Goal: Find specific page/section: Find specific page/section

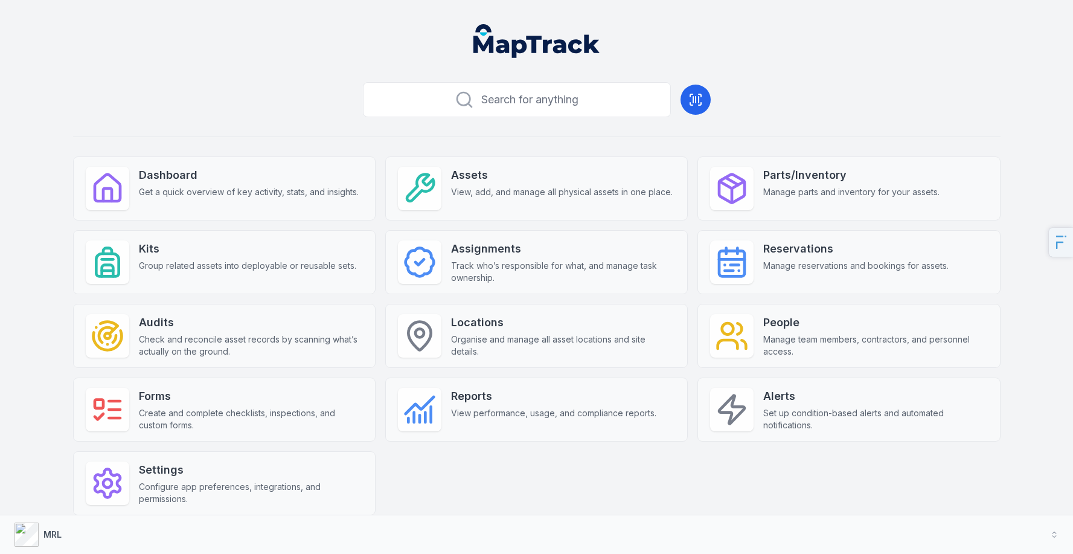
click at [88, 534] on button "MRL" at bounding box center [536, 534] width 1073 height 39
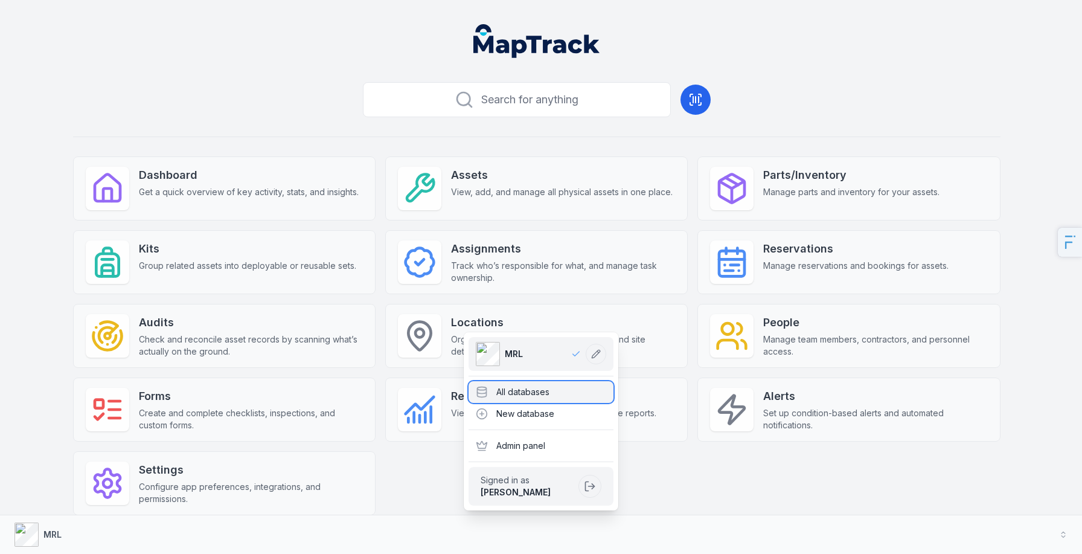
click at [515, 394] on div "All databases" at bounding box center [541, 392] width 145 height 22
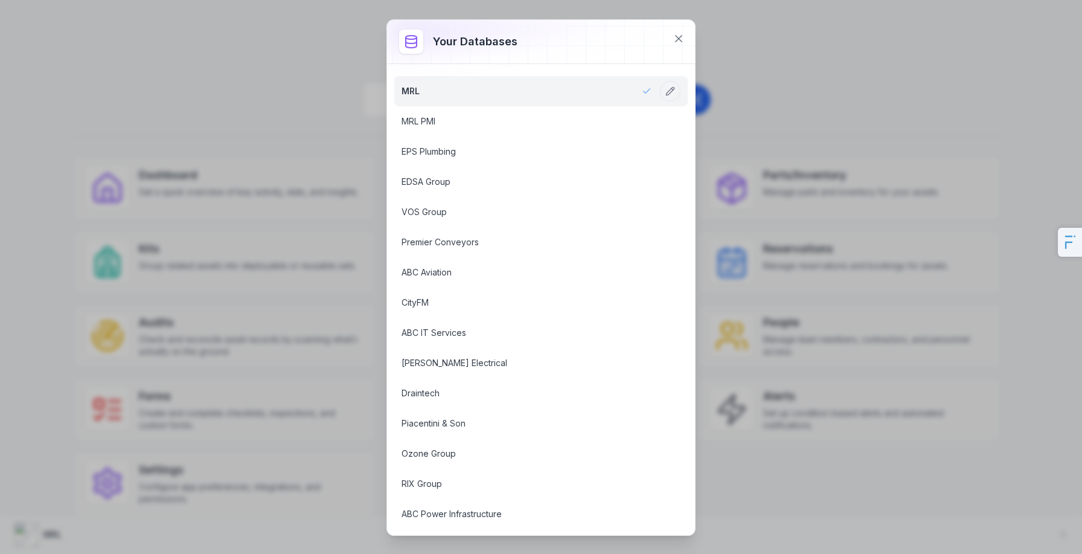
click at [690, 42] on div at bounding box center [541, 41] width 308 height 43
click at [687, 40] on button at bounding box center [678, 38] width 23 height 23
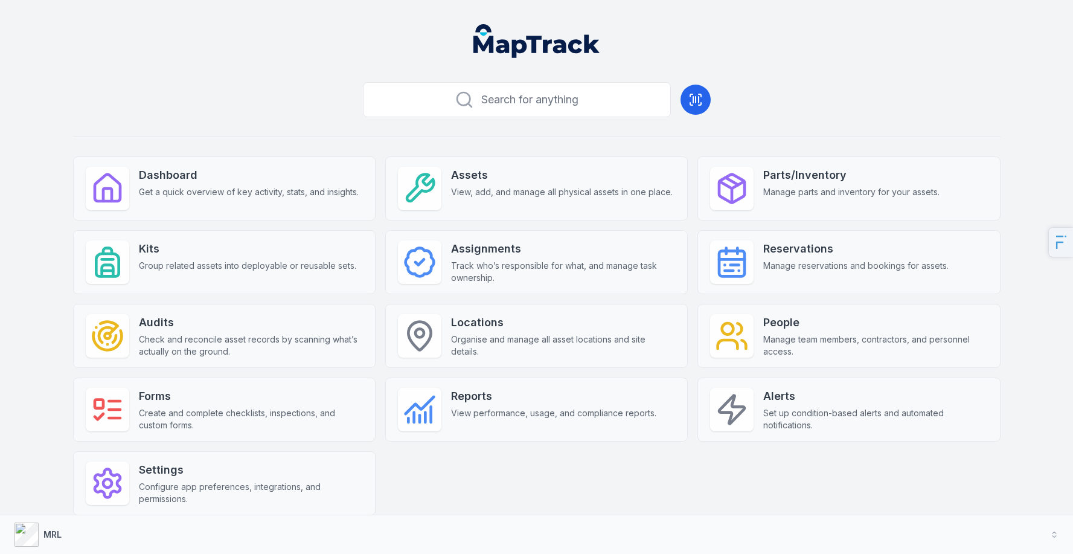
click at [475, 155] on div "Search for anything Dashboard Get a quick overview of key activity, stats, and …" at bounding box center [536, 315] width 927 height 476
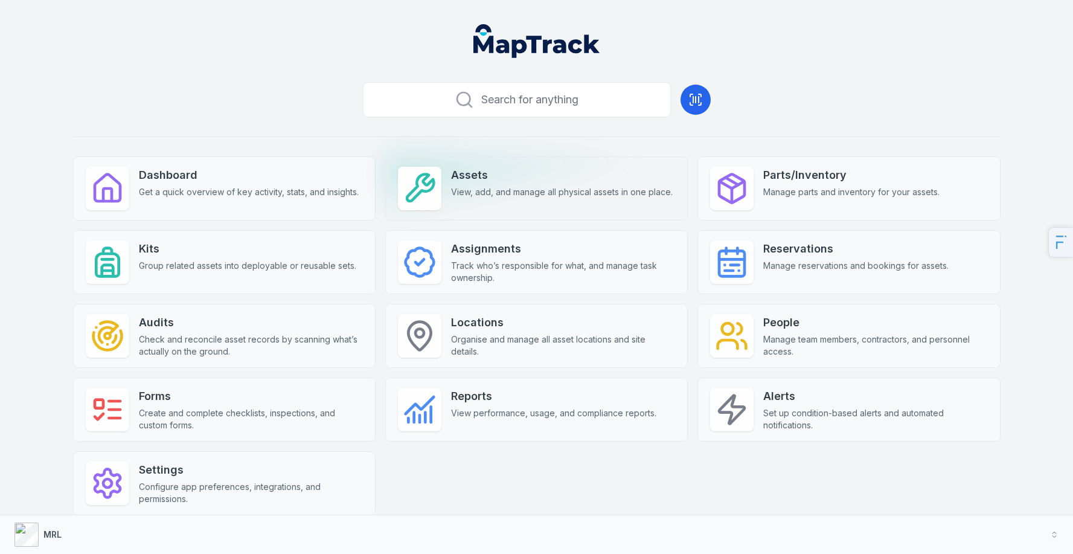
click at [482, 167] on strong "Assets" at bounding box center [562, 175] width 222 height 17
